Goal: Task Accomplishment & Management: Manage account settings

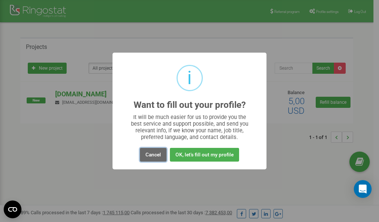
click at [154, 157] on button "Cancel" at bounding box center [153, 155] width 27 height 14
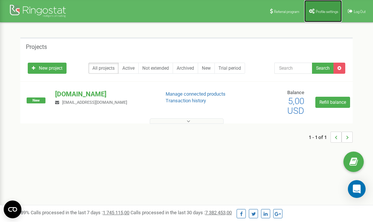
click at [323, 13] on link "Profile settings" at bounding box center [324, 11] width 38 height 22
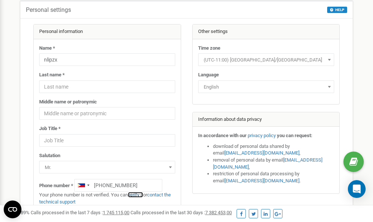
click at [140, 194] on link "verify it" at bounding box center [135, 195] width 15 height 6
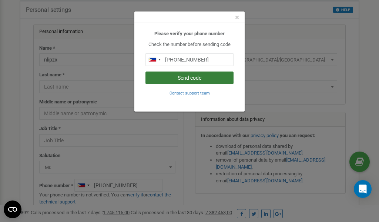
click at [190, 77] on button "Send code" at bounding box center [189, 77] width 88 height 13
